Goal: Transaction & Acquisition: Download file/media

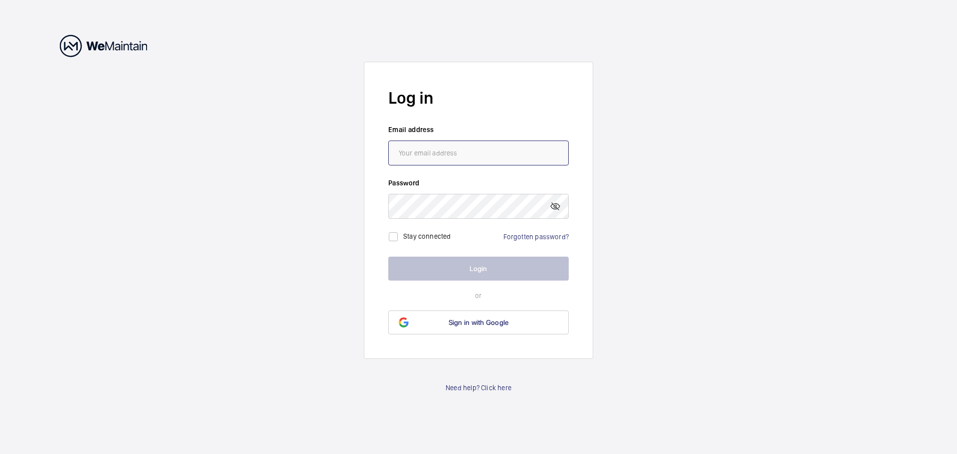
type input "[EMAIL_ADDRESS][DOMAIN_NAME]"
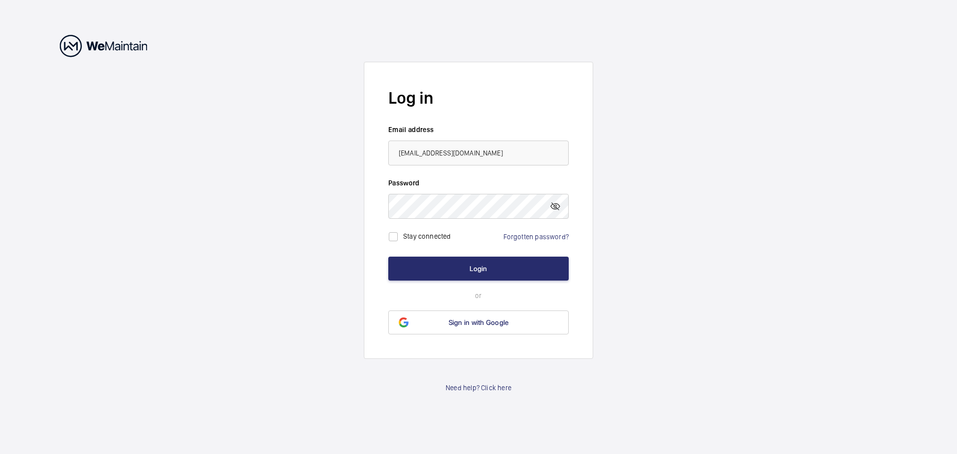
click at [445, 237] on label "Stay connected" at bounding box center [427, 236] width 48 height 8
checkbox input "true"
click at [454, 260] on button "Login" at bounding box center [478, 269] width 180 height 24
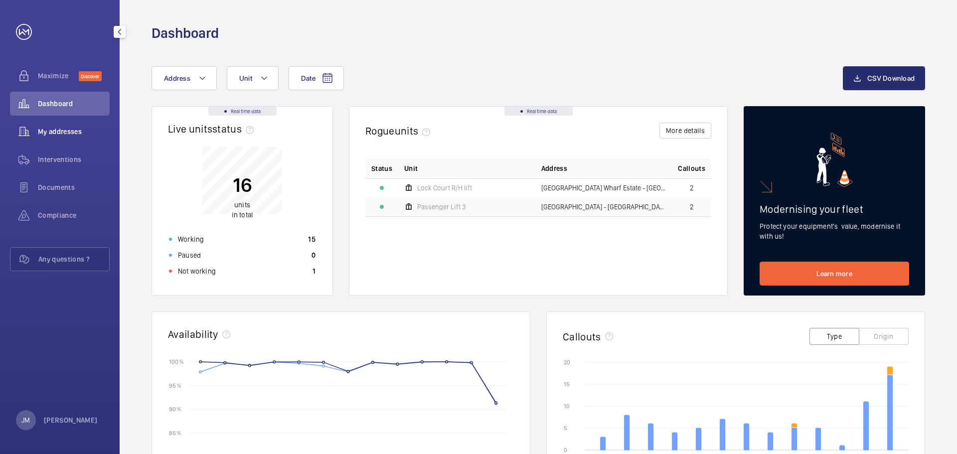
drag, startPoint x: 81, startPoint y: 134, endPoint x: 88, endPoint y: 134, distance: 6.5
click at [81, 134] on span "My addresses" at bounding box center [74, 132] width 72 height 10
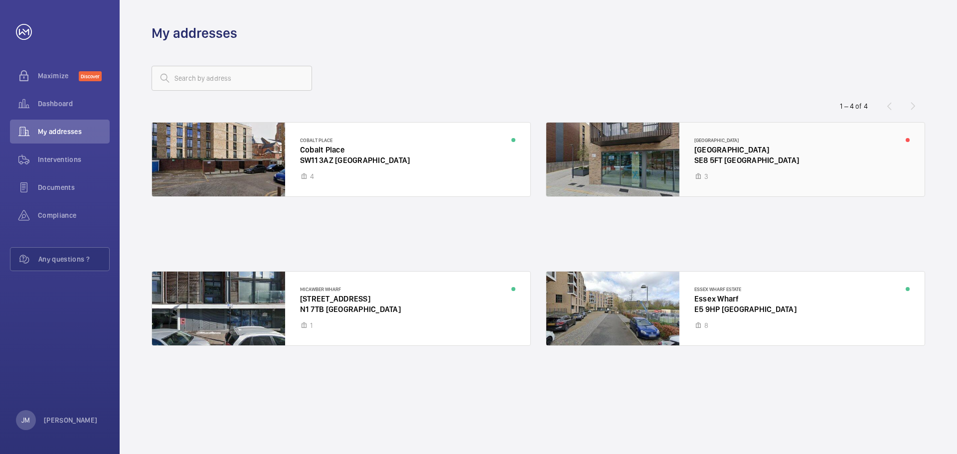
click at [745, 172] on div at bounding box center [735, 160] width 378 height 74
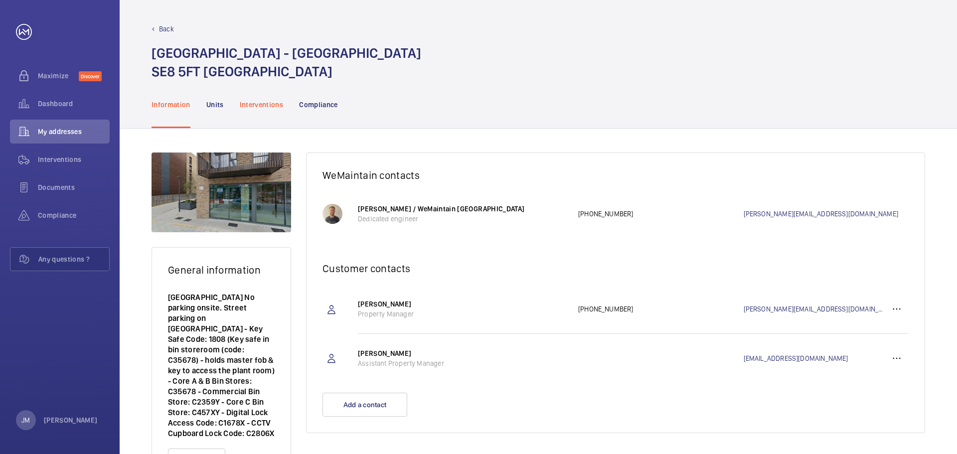
click at [256, 100] on p "Interventions" at bounding box center [262, 105] width 44 height 10
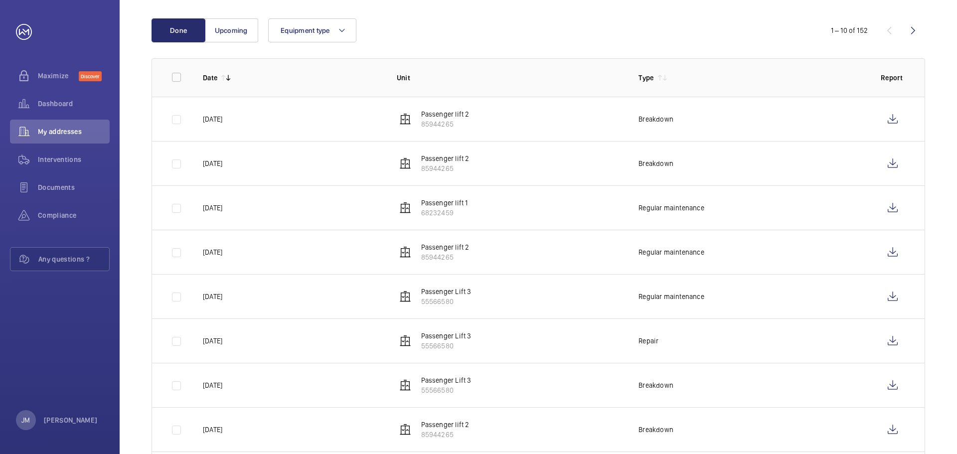
scroll to position [150, 0]
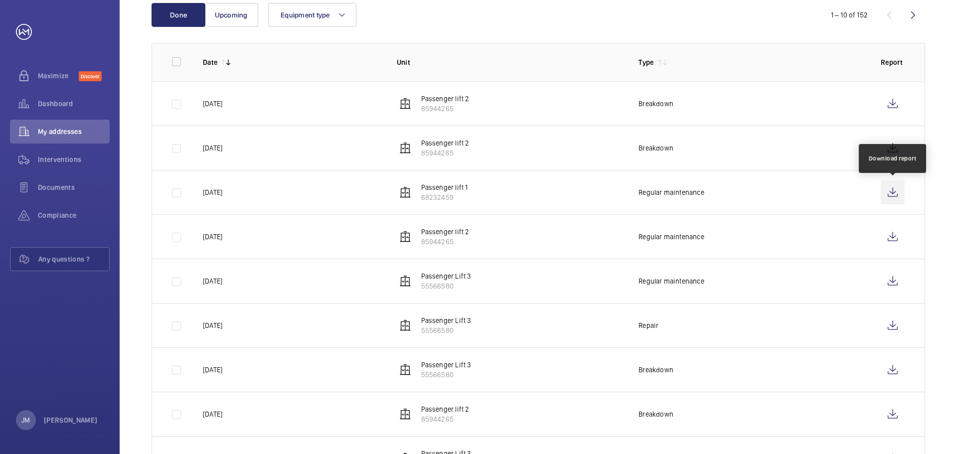
click at [890, 194] on wm-front-icon-button at bounding box center [893, 192] width 24 height 24
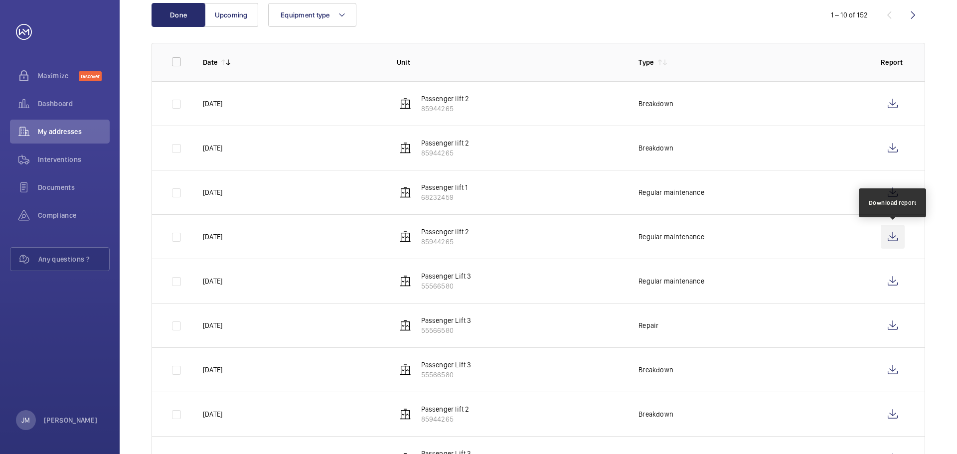
click at [894, 237] on wm-front-icon-button at bounding box center [893, 237] width 24 height 24
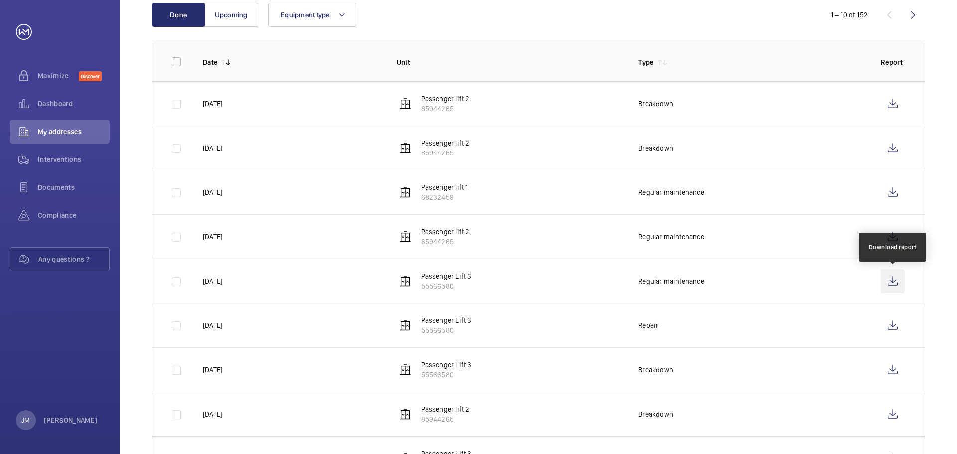
click at [899, 281] on wm-front-icon-button at bounding box center [893, 281] width 24 height 24
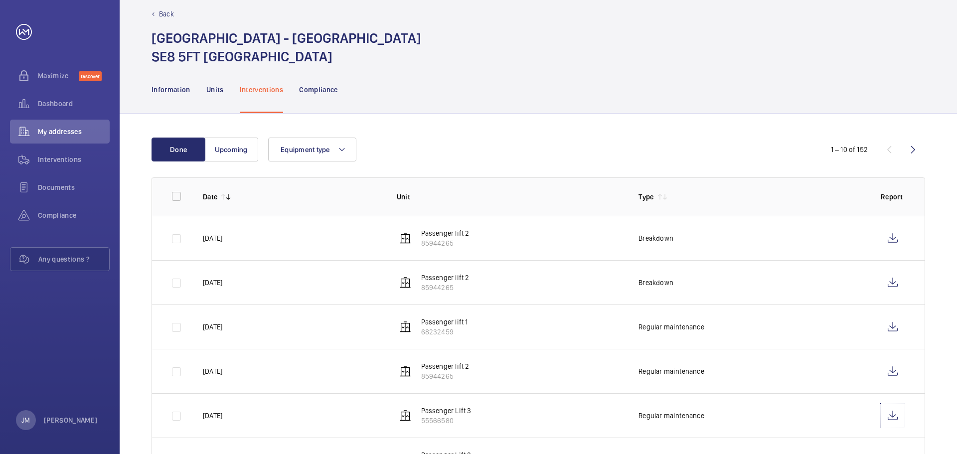
scroll to position [0, 0]
